Goal: Information Seeking & Learning: Learn about a topic

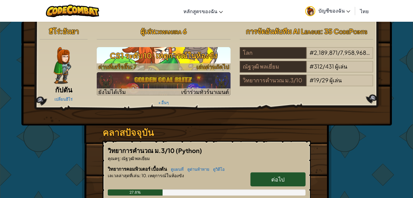
click at [179, 52] on h3 "CS1 ระดับ 10: เหตุการณ์ในห้องขัง" at bounding box center [164, 56] width 134 height 14
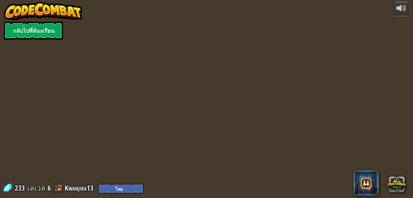
select select "th"
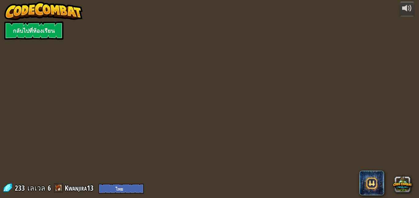
select select "th"
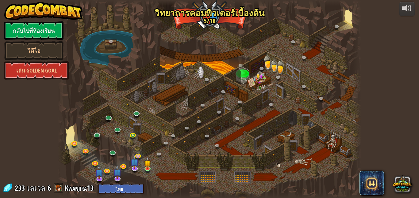
select select "th"
click at [147, 169] on link at bounding box center [148, 169] width 12 height 12
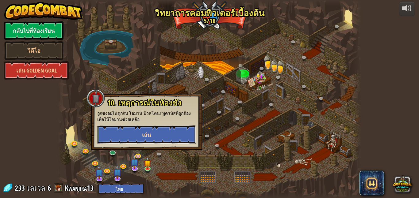
click at [158, 135] on button "เล่น" at bounding box center [146, 135] width 99 height 18
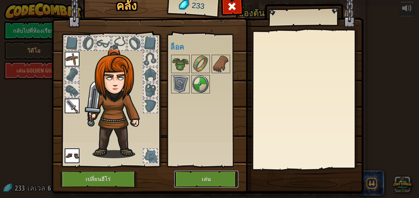
click at [213, 173] on button "เล่น" at bounding box center [206, 179] width 64 height 17
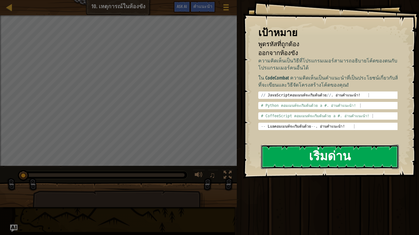
click at [282, 152] on button "เริ่มด่าน" at bounding box center [330, 157] width 138 height 24
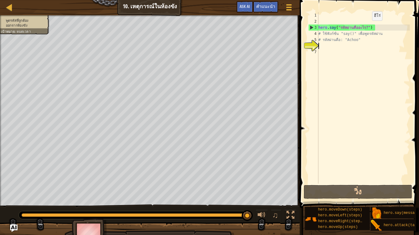
click at [367, 27] on div "hero . say ( "รหัสผ่านคืออะไร?" ) # ใช้ฟังก์ชั่น "say()" เพื่อพูดรหัสผ่าน # รหั…" at bounding box center [363, 104] width 93 height 184
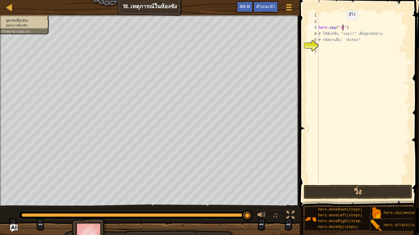
click at [341, 26] on div "hero . say ( "ร?" ) # ใช้ฟังก์ชั่น "say()" เพื่อพูดรหัสผ่าน # รหัสผ่านคือ: "Ach…" at bounding box center [363, 104] width 93 height 184
click at [338, 195] on button "วิ่ง" at bounding box center [357, 192] width 109 height 14
type textarea "hero.say("123456")"
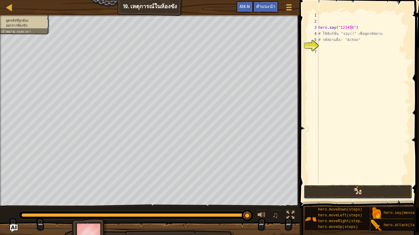
click at [337, 195] on button "วิ่ง" at bounding box center [357, 192] width 109 height 14
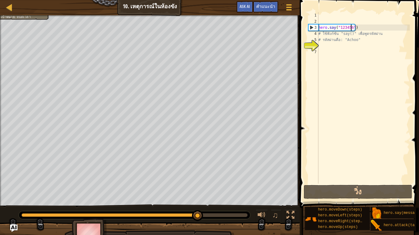
click at [322, 44] on div "hero . say ( "123456" ) # ใช้ฟังก์ชั่น "say()" เพื่อพูดรหัสผ่าน # รหัสผ่านคือ: …" at bounding box center [363, 104] width 93 height 184
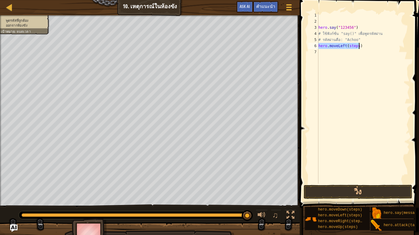
click at [356, 46] on div "hero . say ( "123456" ) # ใช้ฟังก์ชั่น "say()" เพื่อพูดรหัสผ่าน # รหัสผ่านคือ: …" at bounding box center [363, 98] width 93 height 172
click at [375, 192] on button "วิ่ง" at bounding box center [357, 192] width 109 height 14
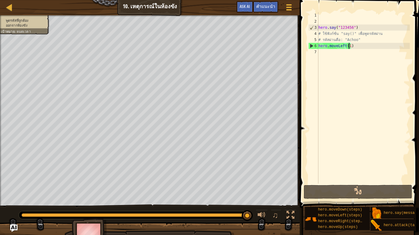
scroll to position [5, 0]
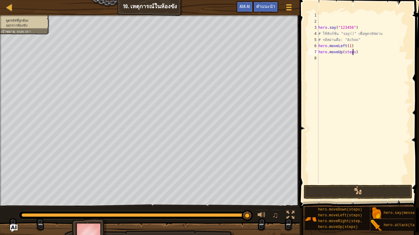
click at [352, 53] on div "hero . say ( "123456" ) # ใช้ฟังก์ชั่น "say()" เพื่อพูดรหัสผ่าน # รหัสผ่านคือ: …" at bounding box center [363, 104] width 93 height 184
click at [345, 54] on div "hero . say ( "123456" ) # ใช้ฟังก์ชั่น "say()" เพื่อพูดรหัสผ่าน # รหัสผ่านคือ: …" at bounding box center [363, 104] width 93 height 184
type textarea "h"
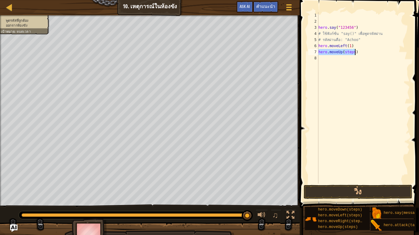
click at [352, 50] on div "hero . say ( "123456" ) # ใช้ฟังก์ชั่น "say()" เพื่อพูดรหัสผ่าน # รหัสผ่านคือ: …" at bounding box center [363, 98] width 93 height 172
click at [322, 193] on button "วิ่ง" at bounding box center [357, 192] width 109 height 14
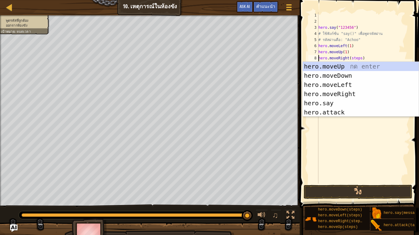
click at [358, 59] on div "hero . say ( "123456" ) # ใช้ฟังก์ชั่น "say()" เพื่อพูดรหัสผ่าน # รหัสผ่านคือ: …" at bounding box center [363, 104] width 93 height 184
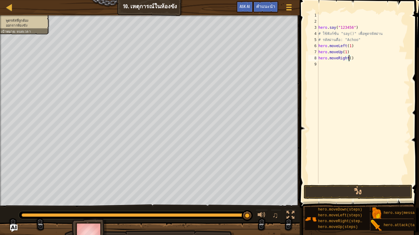
scroll to position [1, 27]
click at [333, 191] on button "วิ่ง" at bounding box center [357, 192] width 109 height 14
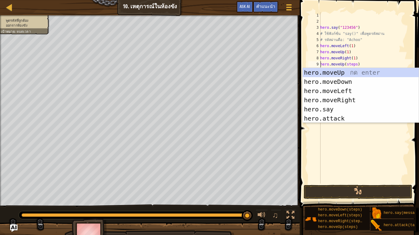
click at [355, 65] on div "hero . say ( "123456" ) # ใช้ฟังก์ชั่น "say()" เพื่อพูดรหัสผ่าน # รหัสผ่านคือ: …" at bounding box center [364, 104] width 91 height 184
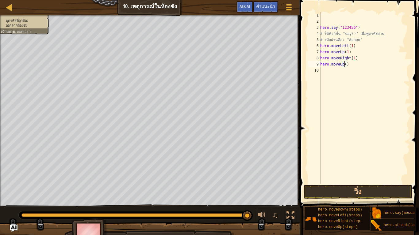
scroll to position [1, 22]
click at [352, 189] on button "วิ่ง" at bounding box center [357, 192] width 109 height 14
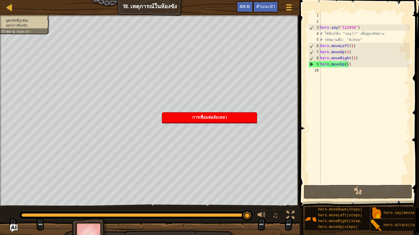
click at [234, 116] on div "การเชื่อมต่อล้มเหลว" at bounding box center [209, 118] width 94 height 10
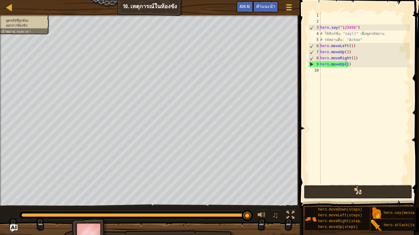
click at [364, 194] on button "วิ่ง" at bounding box center [357, 192] width 109 height 14
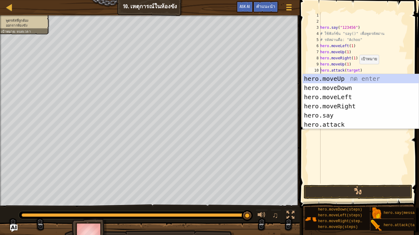
click at [356, 70] on div "hero . say ( "123456" ) # ใช้ฟังก์ชั่น "say()" เพื่อพูดรหัสผ่าน # รหัสผ่านคือ: …" at bounding box center [364, 104] width 91 height 184
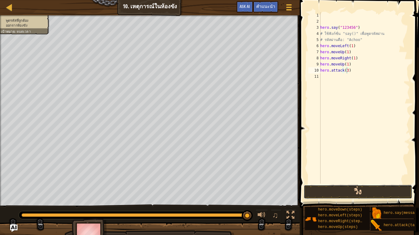
click at [333, 190] on button "วิ่ง" at bounding box center [357, 192] width 109 height 14
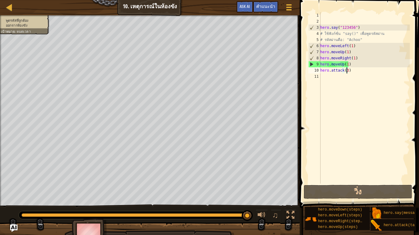
type textarea "hero.attack()"
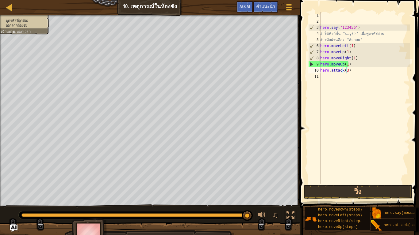
scroll to position [1, 21]
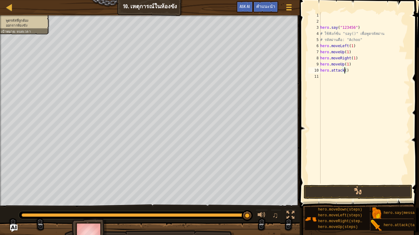
click at [351, 74] on div "hero . say ( "123456" ) # ใช้ฟังก์ชั่น "say()" เพื่อพูดรหัสผ่าน # รหัสผ่านคือ: …" at bounding box center [364, 104] width 91 height 184
click at [347, 70] on div "hero . say ( "123456" ) # ใช้ฟังก์ชั่น "say()" เพื่อพูดรหัสผ่าน # รหัสผ่านคือ: …" at bounding box center [364, 104] width 91 height 184
type textarea "h"
drag, startPoint x: 374, startPoint y: 213, endPoint x: 372, endPoint y: 166, distance: 46.3
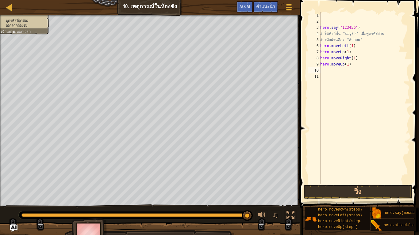
click at [349, 120] on div "คำแนะนำ วิดีโอ 1 2 3 4 5 6 7 8 9 10 11 hero . say ( "123456" ) # ใช้ฟังก์ชั่น "…" at bounding box center [358, 116] width 121 height 232
click at [352, 70] on div "hero . say ( "123456" ) # ใช้ฟังก์ชั่น "say()" เพื่อพูดรหัสผ่าน # รหัสผ่านคือ: …" at bounding box center [364, 98] width 91 height 172
drag, startPoint x: 378, startPoint y: 220, endPoint x: 326, endPoint y: 78, distance: 151.8
click at [326, 78] on div "คำแนะนำ วิดีโอ hero.say(1) 1 2 3 4 5 6 7 8 9 10 11 hero . say ( "123456" ) # ใช…" at bounding box center [358, 116] width 121 height 232
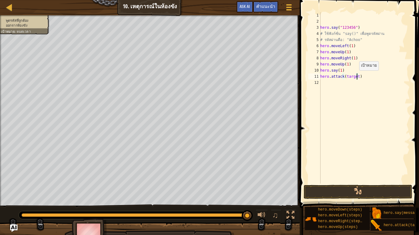
click at [356, 77] on div "hero . say ( "123456" ) # ใช้ฟังก์ชั่น "say()" เพื่อพูดรหัสผ่าน # รหัสผ่านคือ: …" at bounding box center [364, 104] width 91 height 184
click at [355, 186] on button "วิ่ง" at bounding box center [357, 192] width 109 height 14
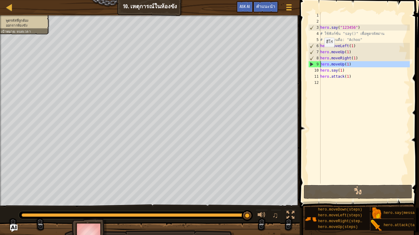
click at [312, 63] on div "9" at bounding box center [314, 64] width 12 height 6
type textarea "hero.moveUp(1)"
click at [356, 80] on div "hero . say ( "123456" ) # ใช้ฟังก์ชั่น "say()" เพื่อพูดรหัสผ่าน # รหัสผ่านคือ: …" at bounding box center [364, 104] width 91 height 184
click at [352, 74] on div "hero . say ( "123456" ) # ใช้ฟังก์ชั่น "say()" เพื่อพูดรหัสผ่าน # รหัสผ่านคือ: …" at bounding box center [364, 104] width 91 height 184
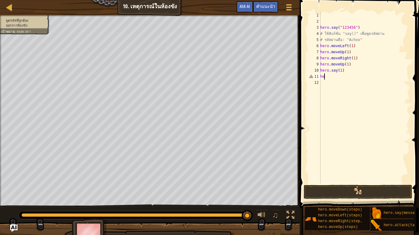
type textarea "h"
click at [345, 71] on div "hero . say ( "123456" ) # ใช้ฟังก์ชั่น "say()" เพื่อพูดรหัสผ่าน # รหัสผ่านคือ: …" at bounding box center [364, 104] width 91 height 184
type textarea "h"
click at [265, 4] on div "คำแนะนำ" at bounding box center [265, 6] width 25 height 11
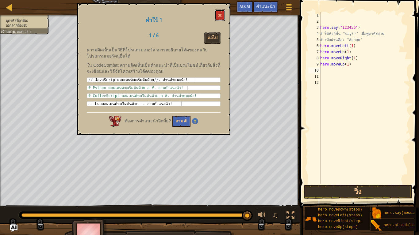
click at [214, 14] on div "คำใบ้ 1 1 / 6 ต่อไป ความคิดเห็นเป็นวิธีที่โปรแกรมเมอร์สามารถอธิบายโค้ดของตนกับโ…" at bounding box center [153, 69] width 153 height 132
click at [218, 12] on button at bounding box center [220, 15] width 10 height 11
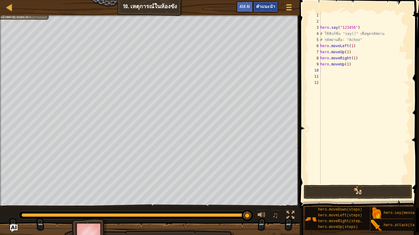
click at [258, 4] on span "คำแนะนำ" at bounding box center [265, 6] width 19 height 6
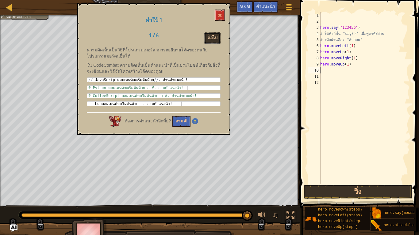
click at [215, 35] on button "ต่อไป" at bounding box center [212, 37] width 16 height 11
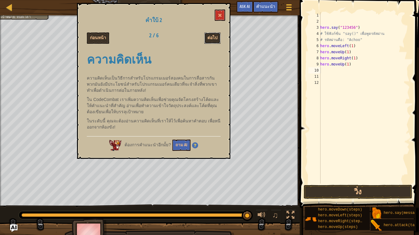
click at [215, 35] on button "ต่อไป" at bounding box center [212, 37] width 16 height 11
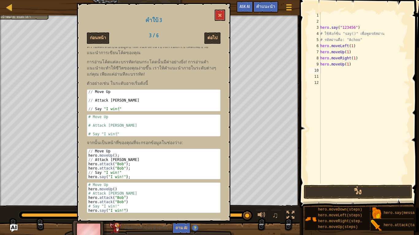
scroll to position [0, 0]
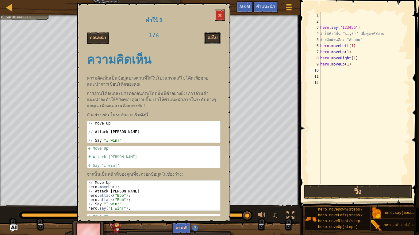
click at [205, 34] on button "ต่อไป" at bounding box center [212, 37] width 16 height 11
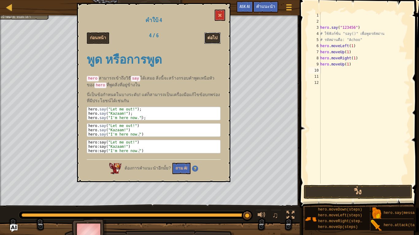
click at [214, 36] on button "ต่อไป" at bounding box center [212, 37] width 16 height 11
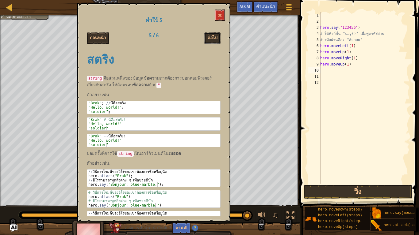
click at [214, 36] on button "ต่อไป" at bounding box center [212, 37] width 16 height 11
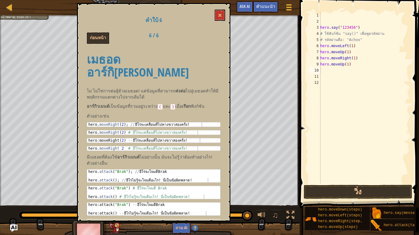
click at [221, 6] on div "คำใบ้ 6 ก่อนหน้า 6 / 6 เมธอด อาร์กิวเมนท์ ไม่ ไม่ใช่การต่อสู้ด้วยเมธอด! แต่ข้อม…" at bounding box center [153, 112] width 153 height 219
click at [219, 14] on span at bounding box center [220, 15] width 4 height 4
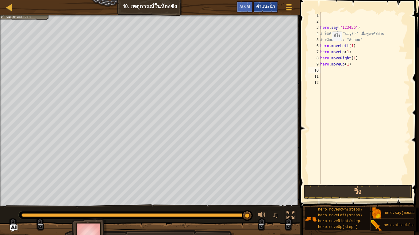
drag, startPoint x: 266, startPoint y: 6, endPoint x: 268, endPoint y: 10, distance: 4.6
click at [266, 6] on span "คำแนะนำ" at bounding box center [265, 6] width 19 height 6
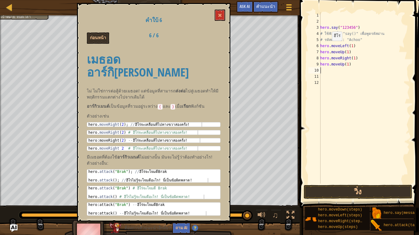
scroll to position [6, 0]
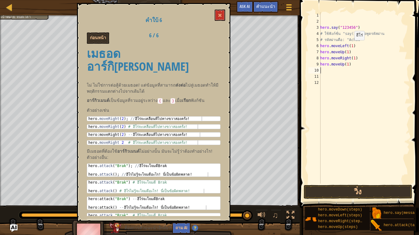
click at [351, 46] on div "hero . say ( "123456" ) # ใช้ฟังก์ชั่น "say()" เพื่อพูดรหัสผ่าน # รหัสผ่านคือ: …" at bounding box center [364, 104] width 91 height 184
type textarea "hero.moveLeft(1)"
click at [325, 70] on div "hero . say ( "123456" ) # ใช้ฟังก์ชั่น "say()" เพื่อพูดรหัสผ่าน # รหัสผ่านคือ: …" at bounding box center [364, 104] width 91 height 184
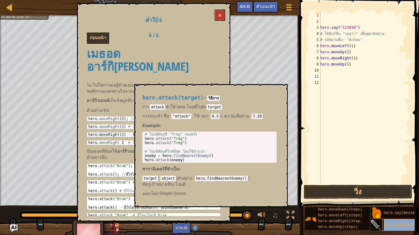
type textarea "hero.attack(target)"
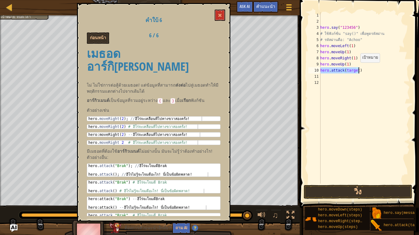
click at [357, 69] on div "hero . say ( "123456" ) # ใช้ฟังก์ชั่น "say()" เพื่อพูดรหัสผ่าน # รหัสผ่านคือ: …" at bounding box center [364, 98] width 91 height 172
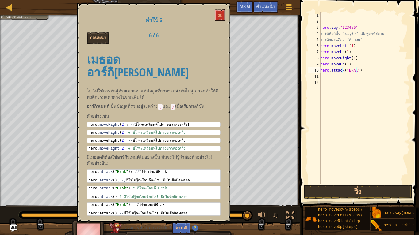
scroll to position [6, 0]
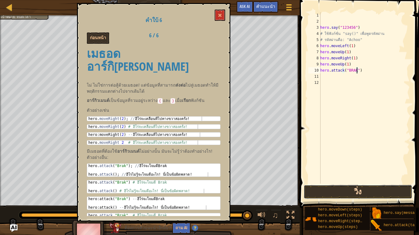
click at [336, 195] on button "วิ่ง" at bounding box center [357, 192] width 109 height 14
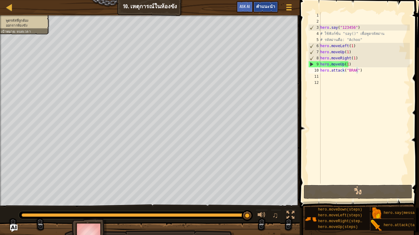
click at [272, 1] on div "คำแนะนำ" at bounding box center [265, 6] width 25 height 11
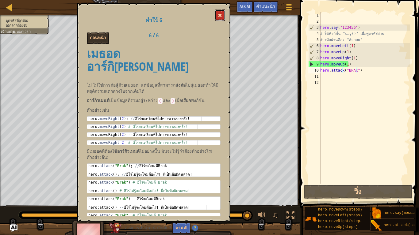
click at [219, 13] on button at bounding box center [220, 15] width 10 height 11
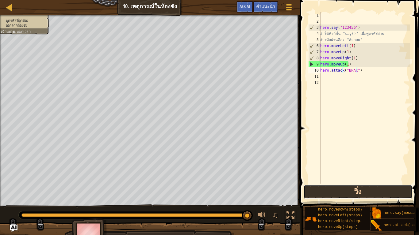
click at [369, 192] on button "วิ่ง" at bounding box center [357, 192] width 109 height 14
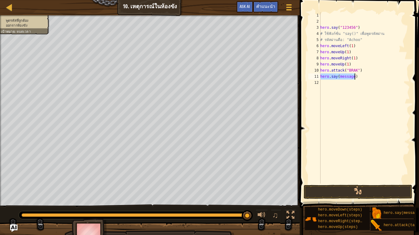
click at [351, 74] on div "hero . say ( "123456" ) # ใช้ฟังก์ชั่น "say()" เพื่อพูดรหัสผ่าน # รหัสผ่านคือ: …" at bounding box center [364, 98] width 91 height 172
click at [352, 77] on div "hero . say ( "123456" ) # ใช้ฟังก์ชั่น "say()" เพื่อพูดรหัสผ่าน # รหัสผ่านคือ: …" at bounding box center [364, 104] width 91 height 184
type textarea "hero.say("BRAK")"
click at [337, 196] on button "วิ่ง" at bounding box center [357, 192] width 109 height 14
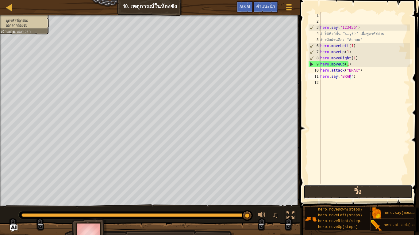
click at [337, 195] on button "วิ่ง" at bounding box center [357, 192] width 109 height 14
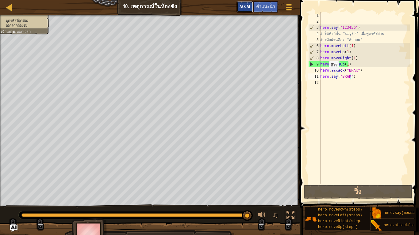
click at [240, 9] on button "Ask AI" at bounding box center [244, 6] width 17 height 11
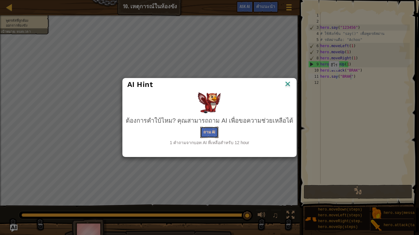
click at [205, 129] on button "ถาม AI" at bounding box center [209, 132] width 18 height 11
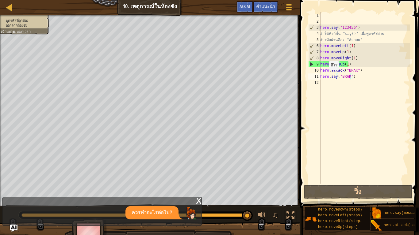
drag, startPoint x: 137, startPoint y: 5, endPoint x: 68, endPoint y: 3, distance: 69.0
click at [126, 3] on div "แผนที่ วิทยาการคอมพิวเตอร์ เบื้องต้น 10. เหตุการณ์ในห้องขัง เมนูเกม เสร็จสิ้น ค…" at bounding box center [149, 7] width 299 height 15
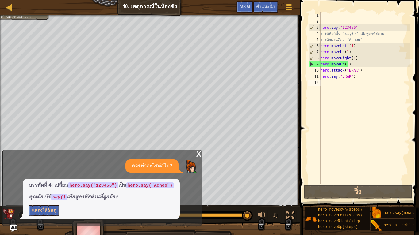
drag, startPoint x: 390, startPoint y: 85, endPoint x: 390, endPoint y: 88, distance: 3.1
click at [390, 88] on div "hero . say ( "123456" ) # ใช้ฟังก์ชั่น "say()" เพื่อพูดรหัสผ่าน # รหัสผ่านคือ: …" at bounding box center [364, 104] width 91 height 184
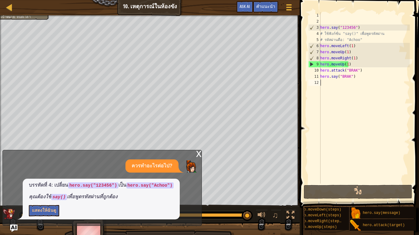
scroll to position [0, 26]
click at [410, 198] on div "hero.moveDown(steps) hero.moveLeft(steps) hero.moveRight(steps) hero.moveUp(ste…" at bounding box center [359, 219] width 110 height 25
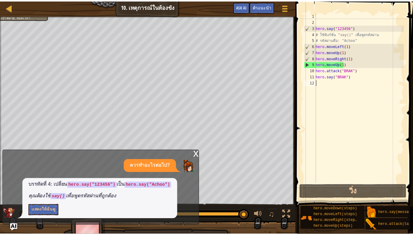
scroll to position [0, 0]
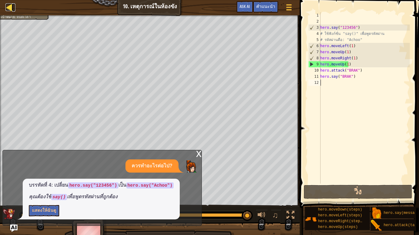
click at [11, 5] on div at bounding box center [10, 7] width 8 height 8
select select "th"
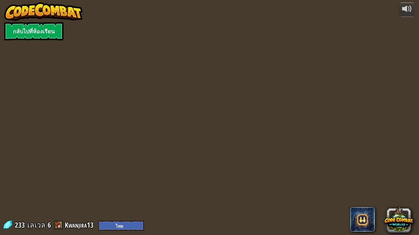
select select "th"
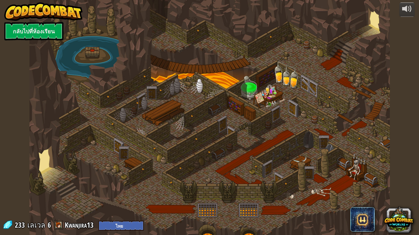
select select "th"
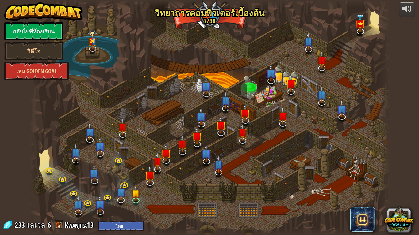
select select "th"
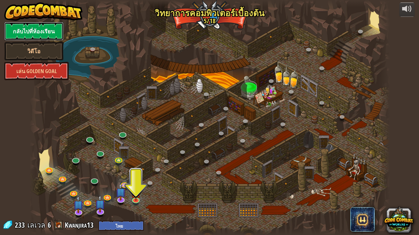
click at [26, 34] on link "กลับไปที่ห้องเรียน" at bounding box center [33, 31] width 59 height 18
